Goal: Find specific page/section: Find specific page/section

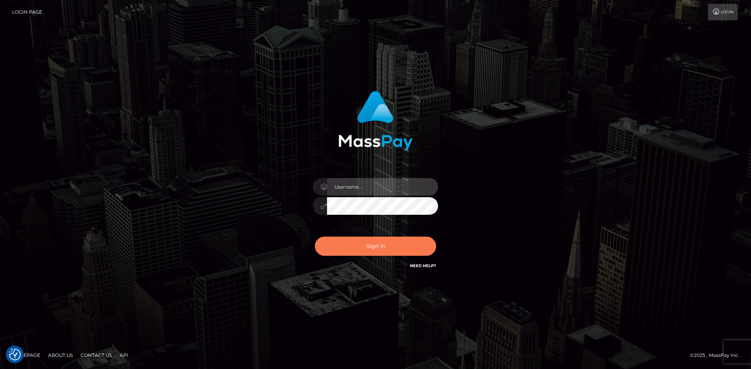
type input "tinan"
click at [400, 247] on button "Sign in" at bounding box center [375, 246] width 121 height 19
type input "tinan"
click at [400, 247] on button "Sign in" at bounding box center [375, 246] width 121 height 19
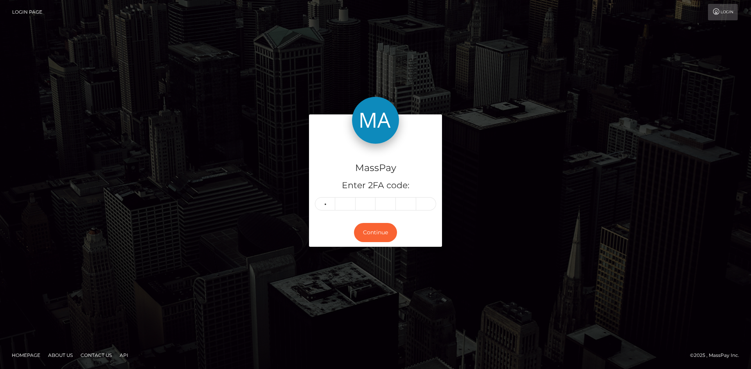
type input "0"
type input "2"
type input "5"
type input "9"
type input "5"
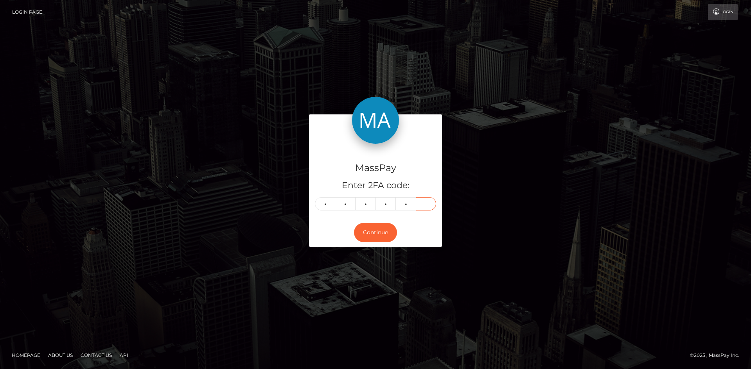
type input "9"
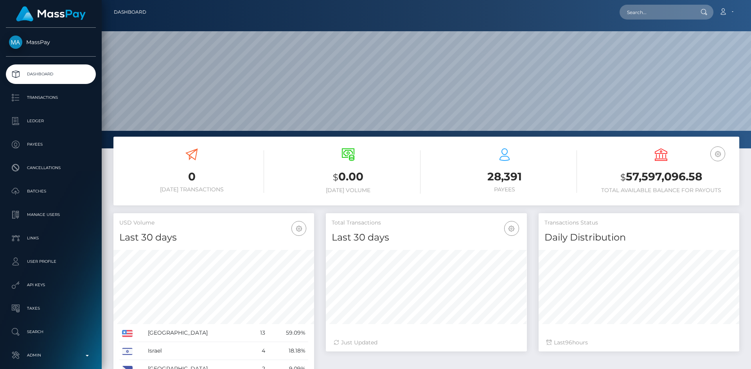
scroll to position [139, 201]
paste input "5801489"
type input "5801489"
click at [652, 45] on link "FONG PING BONG" at bounding box center [650, 40] width 63 height 14
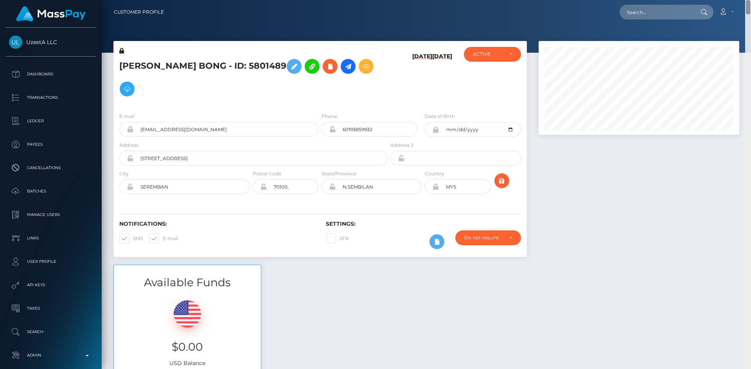
drag, startPoint x: 749, startPoint y: 349, endPoint x: 753, endPoint y: -5, distance: 353.5
click at [750, 0] on html "UzestA LLC Dashboard Transactions Ledger Payees Cancellations" at bounding box center [375, 184] width 751 height 369
paste input "8782016"
type input "8782016"
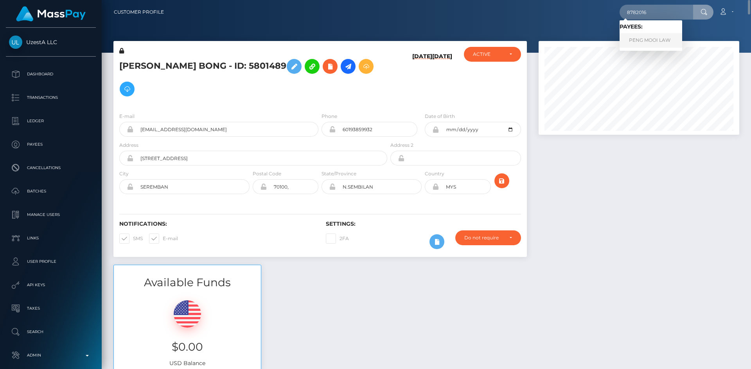
click at [662, 40] on link "PENG MOOI LAW" at bounding box center [650, 40] width 63 height 14
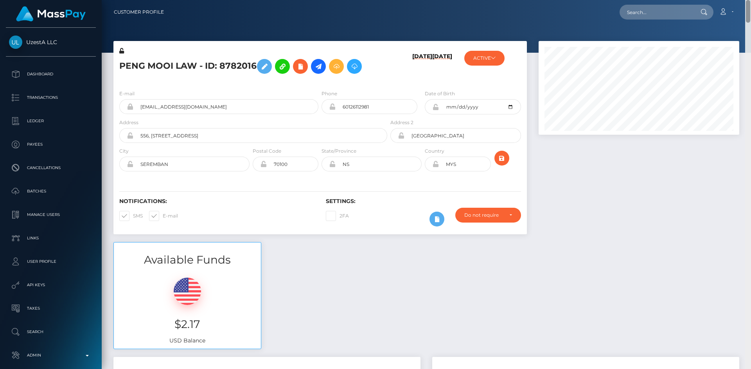
drag, startPoint x: 748, startPoint y: 355, endPoint x: 765, endPoint y: -7, distance: 362.5
click at [750, 0] on html "UzestA LLC Dashboard Transactions Ledger Payees Cancellations" at bounding box center [375, 184] width 751 height 369
paste input "0369692"
type input "0369692"
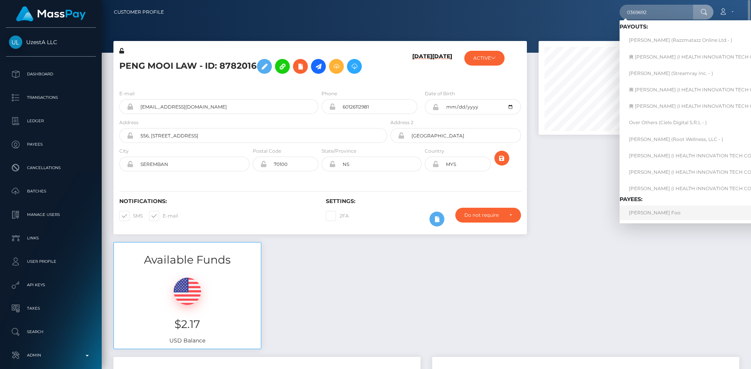
click at [652, 219] on link "Mei Leng Foo" at bounding box center [699, 213] width 160 height 14
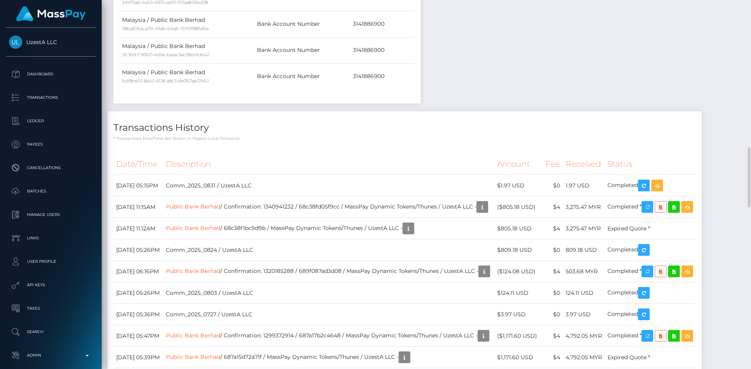
scroll to position [94, 201]
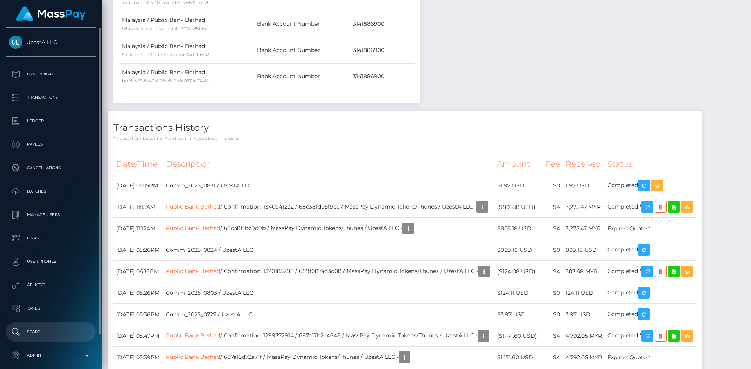
click at [48, 328] on p "Search" at bounding box center [51, 332] width 84 height 12
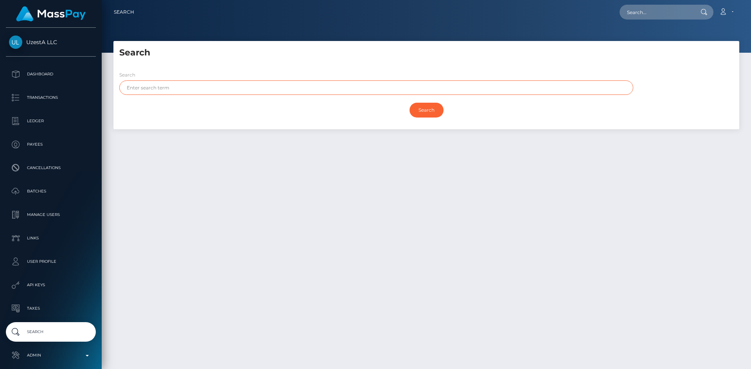
click at [396, 86] on input "text" at bounding box center [376, 88] width 514 height 14
type input "fuwen"
click at [412, 113] on input "Search" at bounding box center [426, 110] width 34 height 15
click at [425, 113] on input "Search" at bounding box center [426, 110] width 34 height 15
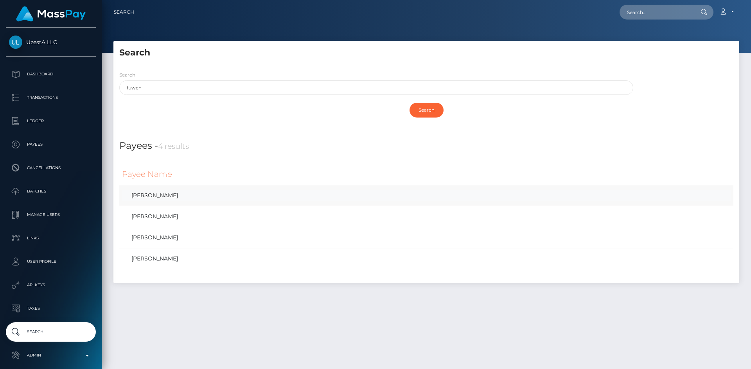
click at [159, 199] on link "Fuwen Huang" at bounding box center [426, 195] width 608 height 11
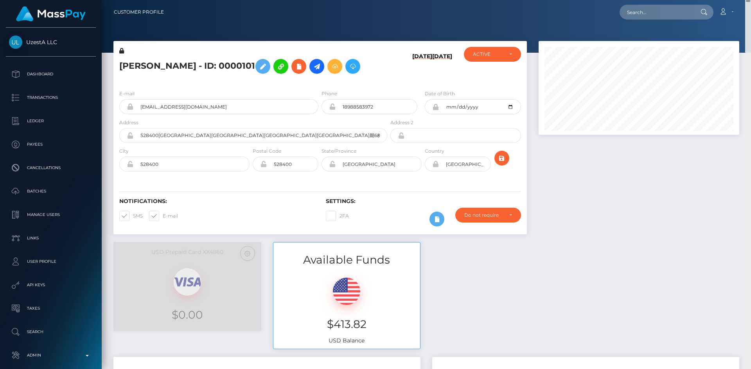
drag, startPoint x: 750, startPoint y: 151, endPoint x: 772, endPoint y: -7, distance: 159.6
click at [750, 0] on html "UzestA LLC Dashboard Transactions Ledger Payees Cancellations" at bounding box center [375, 184] width 751 height 369
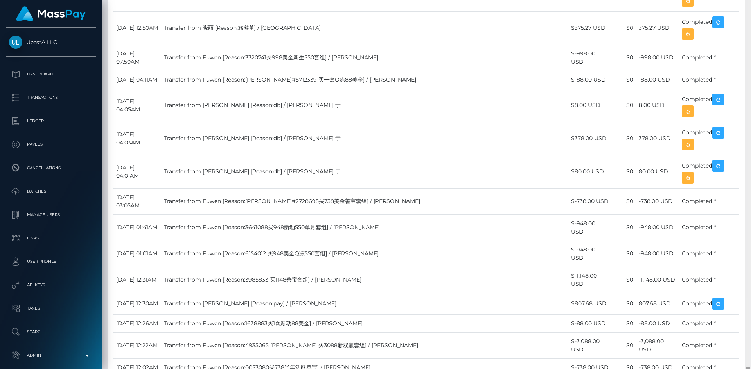
scroll to position [94, 201]
drag, startPoint x: 749, startPoint y: 5, endPoint x: 727, endPoint y: 388, distance: 383.8
click at [727, 369] on html "UzestA LLC Dashboard Transactions Ledger Payees Cancellations" at bounding box center [375, 184] width 751 height 369
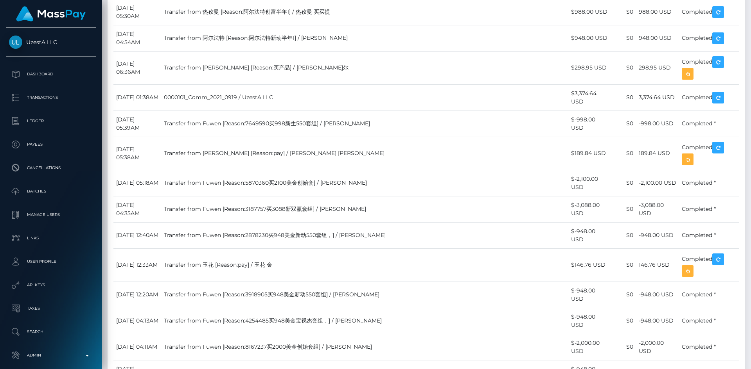
scroll to position [55624, 0]
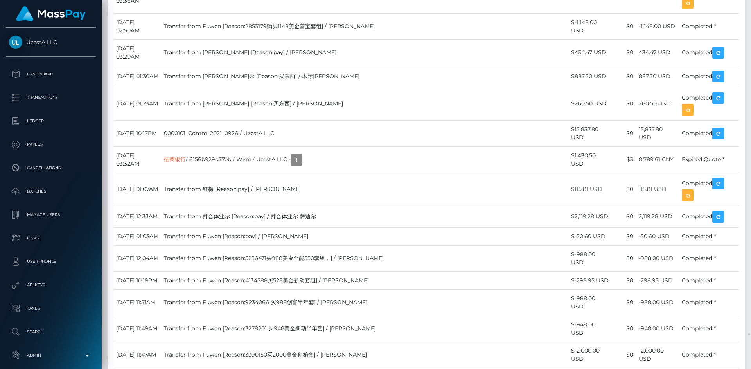
drag, startPoint x: 747, startPoint y: 336, endPoint x: 732, endPoint y: 163, distance: 173.8
click at [742, 74] on div "Customer Profile Loading... Loading..." at bounding box center [426, 184] width 649 height 369
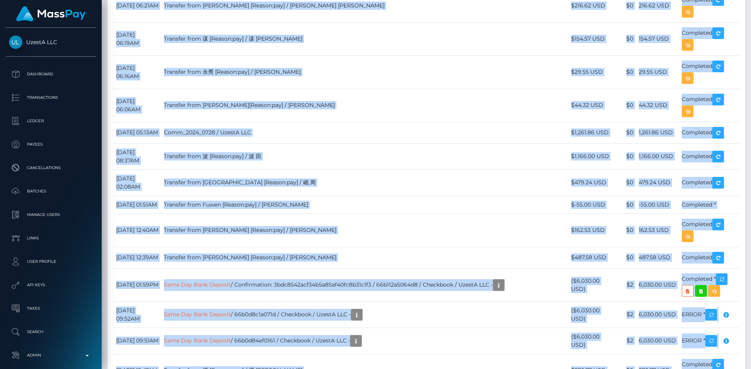
scroll to position [0, 0]
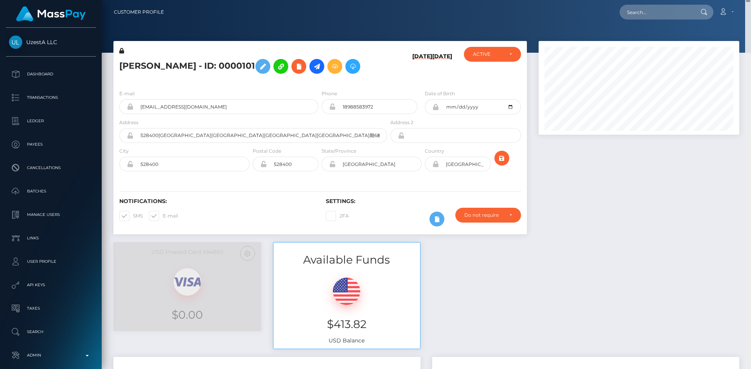
drag, startPoint x: 746, startPoint y: 335, endPoint x: 737, endPoint y: -14, distance: 350.1
click at [737, 0] on html "UzestA LLC Dashboard Transactions Ledger Payees Cancellations" at bounding box center [375, 184] width 751 height 369
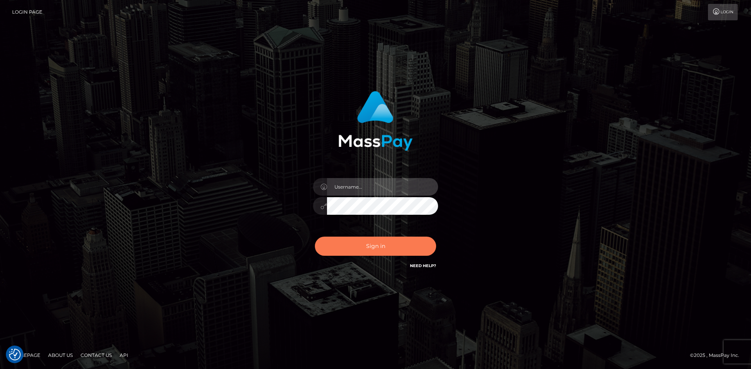
type input "tinan"
click at [384, 251] on button "Sign in" at bounding box center [375, 246] width 121 height 19
type input "tinan"
click at [396, 246] on button "Sign in" at bounding box center [375, 246] width 121 height 19
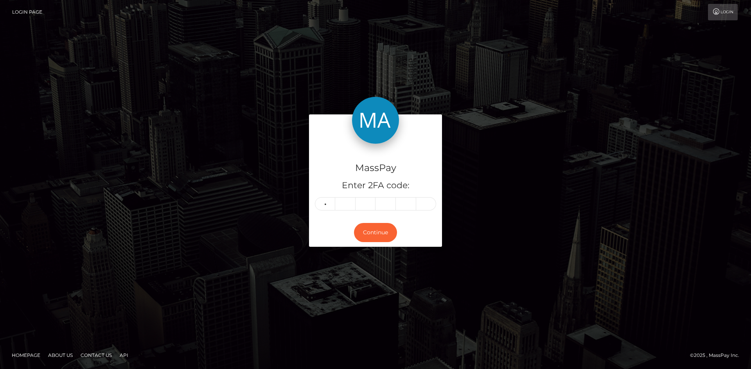
type input "2"
type input "6"
type input "9"
type input "6"
type input "9"
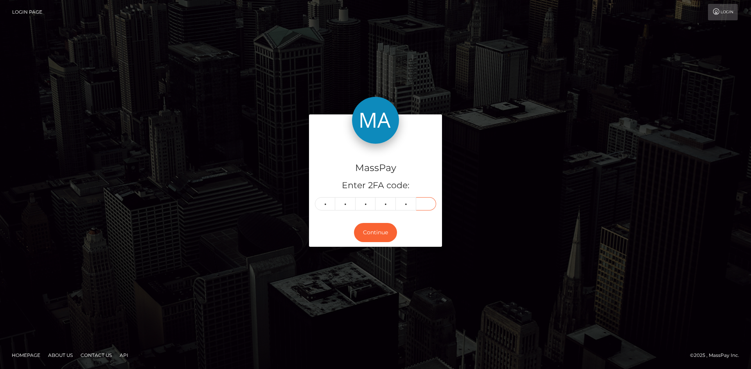
type input "1"
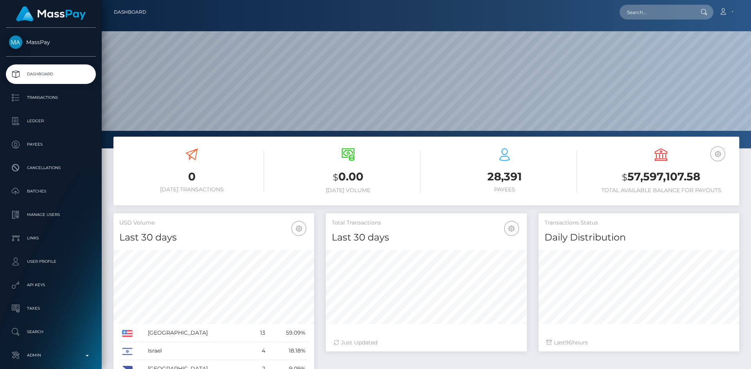
scroll to position [139, 201]
paste input "addressfeet52580@gmail.com"
type input "addressfeet52580@gmail.com"
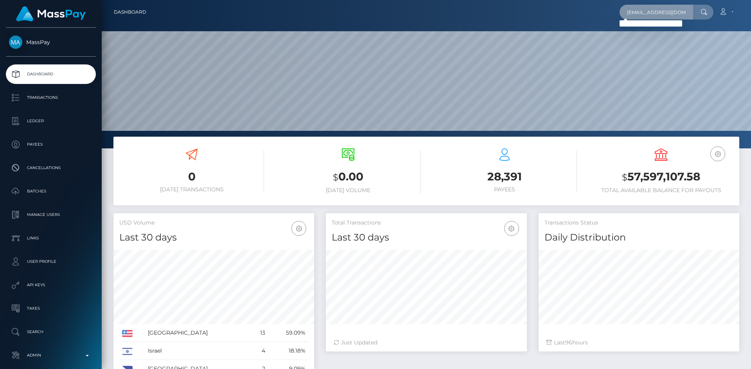
click at [681, 11] on input "addressfeet52580@gmail.com" at bounding box center [656, 12] width 74 height 15
paste input "8981081"
type input "8981081"
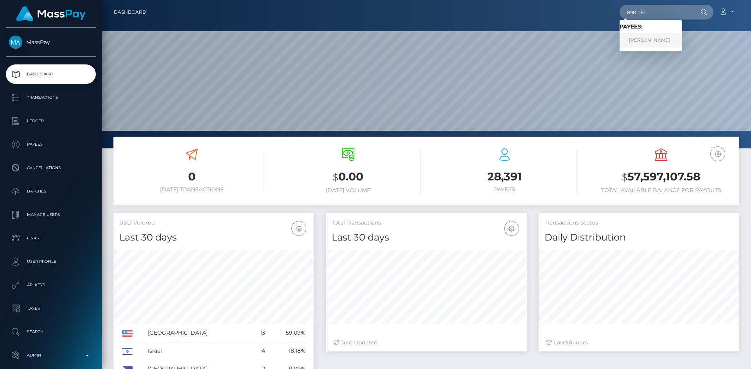
click at [649, 38] on link "EMANUELE MELIS" at bounding box center [650, 40] width 63 height 14
